Goal: Transaction & Acquisition: Purchase product/service

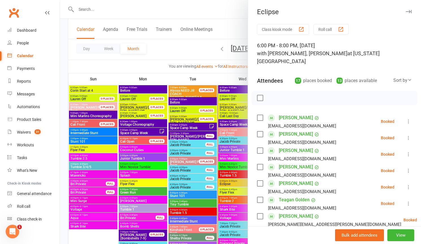
scroll to position [140, 0]
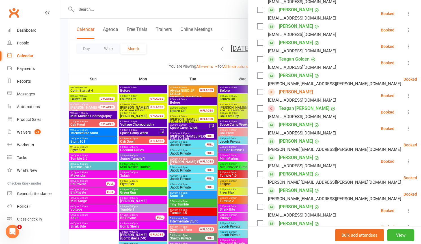
click at [173, 45] on div at bounding box center [240, 122] width 361 height 244
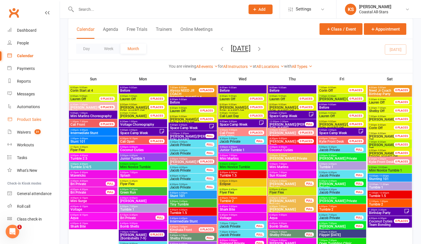
click at [31, 118] on div "Product Sales" at bounding box center [29, 119] width 24 height 5
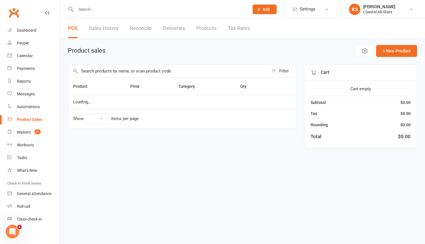
select select "100"
click at [150, 71] on input "text" at bounding box center [168, 70] width 200 height 13
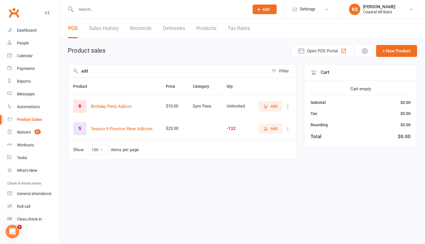
type input "add"
click at [272, 129] on span "Add" at bounding box center [273, 128] width 7 height 6
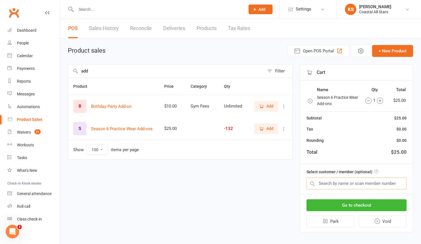
click at [330, 181] on input "text" at bounding box center [356, 183] width 100 height 12
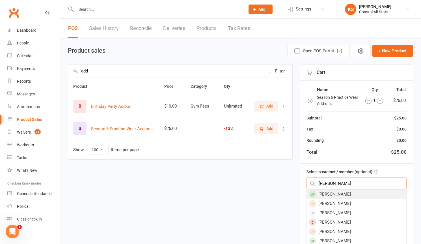
type input "[PERSON_NAME]"
click at [329, 190] on div "[PERSON_NAME]" at bounding box center [356, 193] width 99 height 9
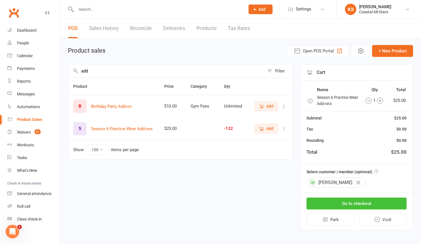
click at [339, 200] on button "Go to checkout" at bounding box center [356, 203] width 100 height 12
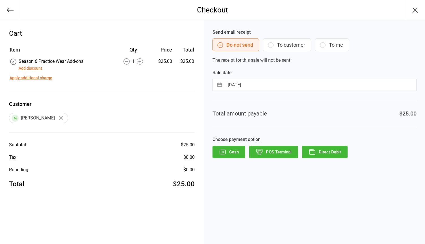
click at [289, 46] on button "To customer" at bounding box center [287, 44] width 48 height 13
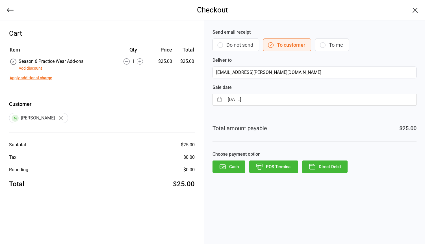
click at [322, 167] on button "Direct Debit" at bounding box center [324, 166] width 45 height 12
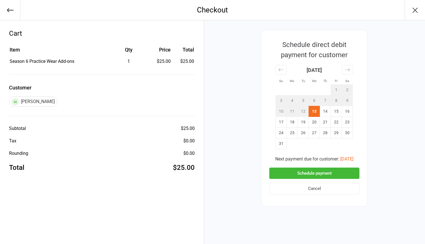
click at [321, 172] on button "Schedule payment" at bounding box center [314, 173] width 90 height 12
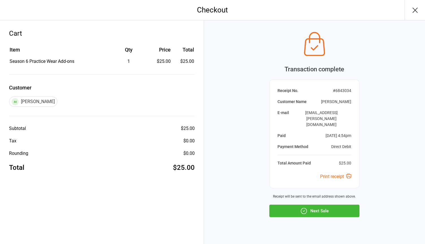
click at [417, 11] on icon "button" at bounding box center [415, 10] width 9 height 9
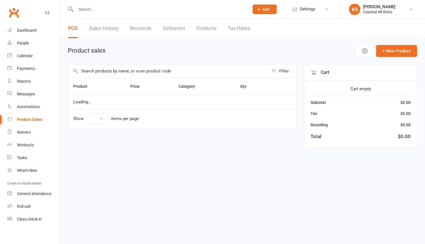
select select "100"
